Goal: Task Accomplishment & Management: Use online tool/utility

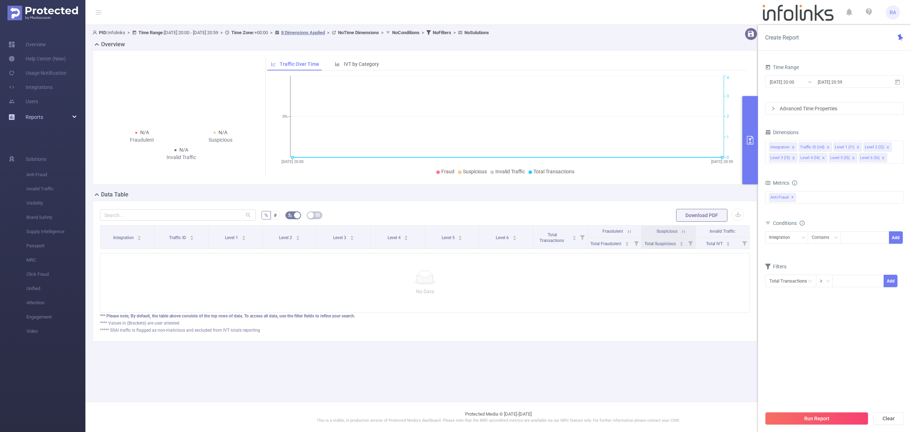
click at [40, 119] on span "Reports" at bounding box center [34, 117] width 17 height 6
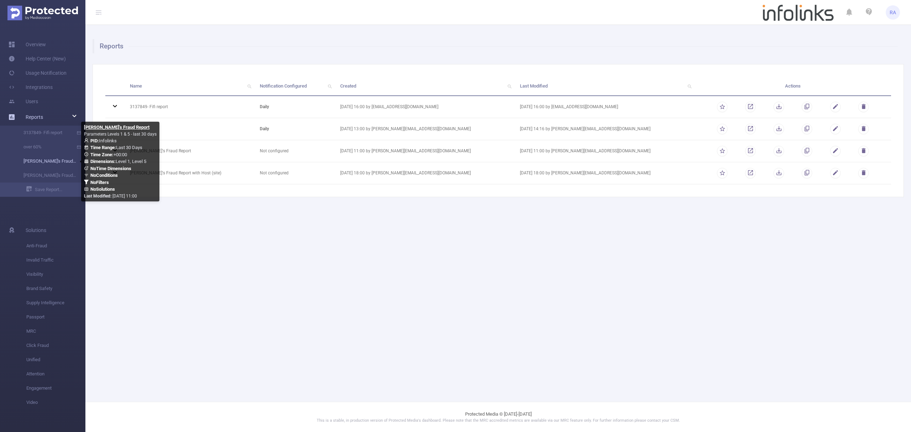
click at [46, 162] on link "[PERSON_NAME]'s Fraud Report" at bounding box center [45, 161] width 63 height 14
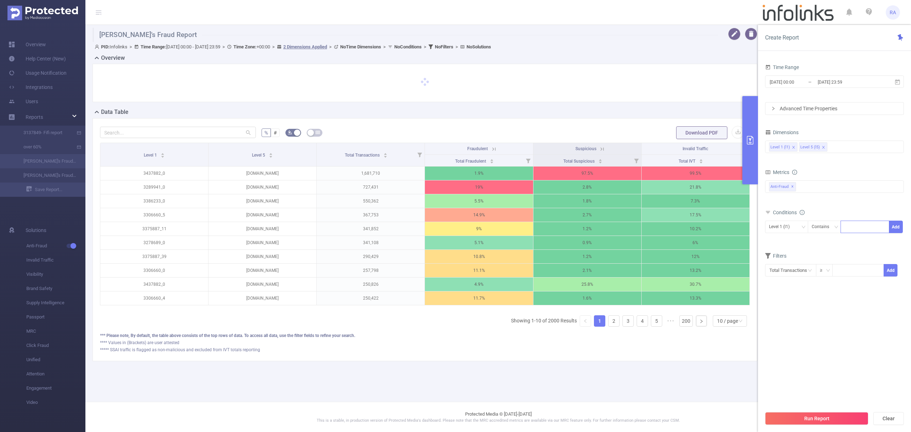
drag, startPoint x: 864, startPoint y: 225, endPoint x: 874, endPoint y: 228, distance: 10.3
click at [865, 227] on div at bounding box center [865, 227] width 41 height 12
paste input "3440611"
type input "3440611"
click at [898, 225] on button "Add" at bounding box center [896, 227] width 14 height 12
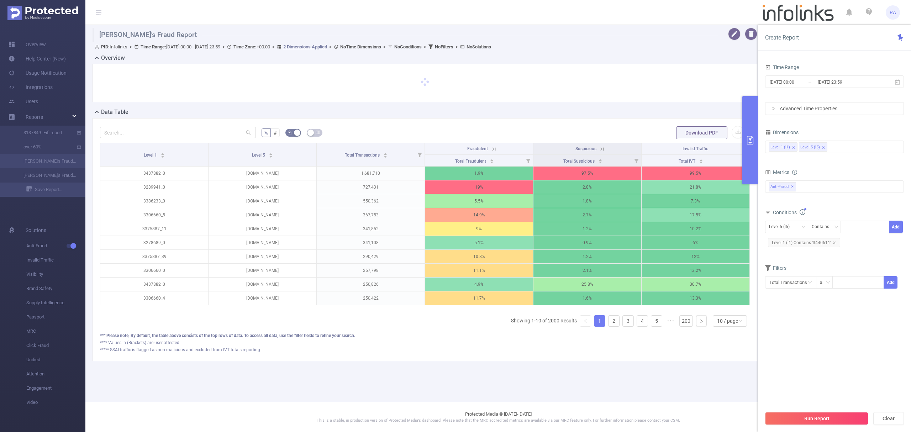
click at [804, 416] on button "Run Report" at bounding box center [816, 418] width 103 height 13
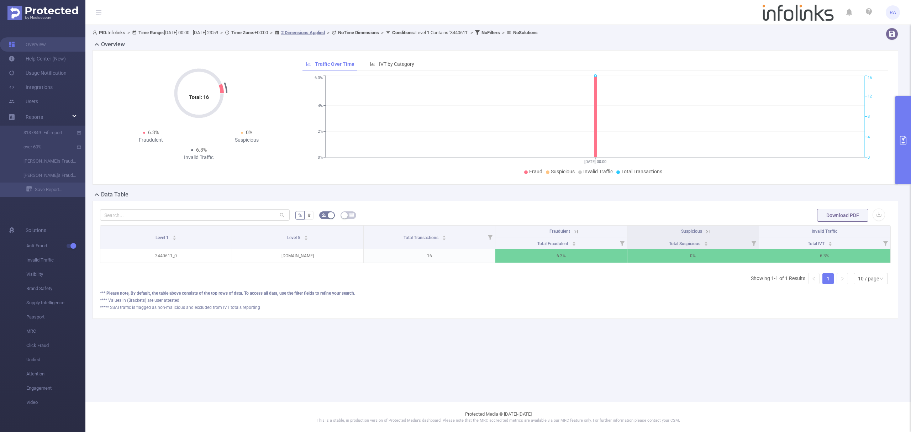
click at [911, 162] on button "primary" at bounding box center [904, 140] width 16 height 88
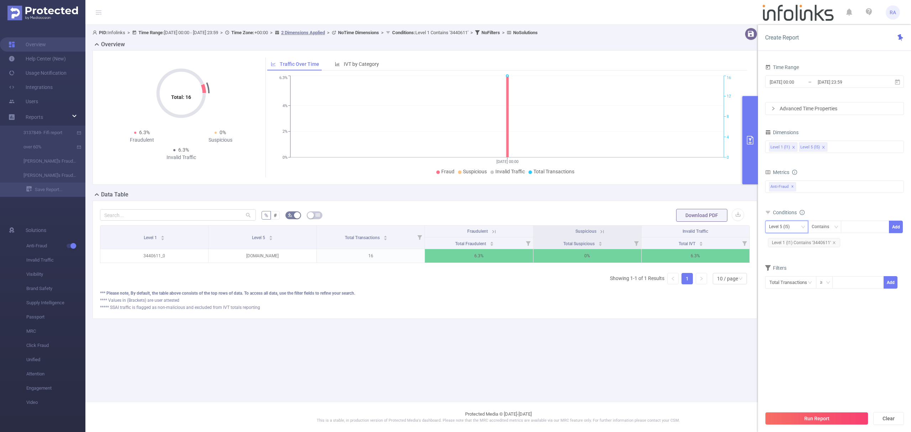
drag, startPoint x: 782, startPoint y: 224, endPoint x: 782, endPoint y: 235, distance: 11.4
click at [782, 224] on div "Level 5 (l5)" at bounding box center [782, 227] width 26 height 12
click at [781, 243] on li "Level 1 (l1)" at bounding box center [786, 242] width 43 height 11
click at [833, 244] on icon "icon: close" at bounding box center [835, 243] width 4 height 4
click at [871, 221] on div "Level 1 (l1) Contains Add" at bounding box center [834, 229] width 139 height 20
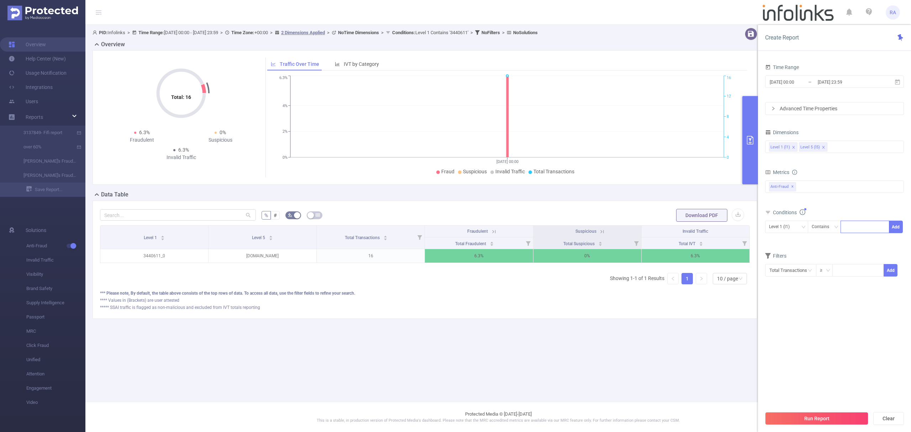
click at [870, 224] on div at bounding box center [865, 227] width 41 height 12
paste input "3432611"
type input "3432611"
click at [897, 228] on button "Add" at bounding box center [896, 227] width 14 height 12
click at [830, 417] on button "Run Report" at bounding box center [816, 418] width 103 height 13
